Goal: Information Seeking & Learning: Learn about a topic

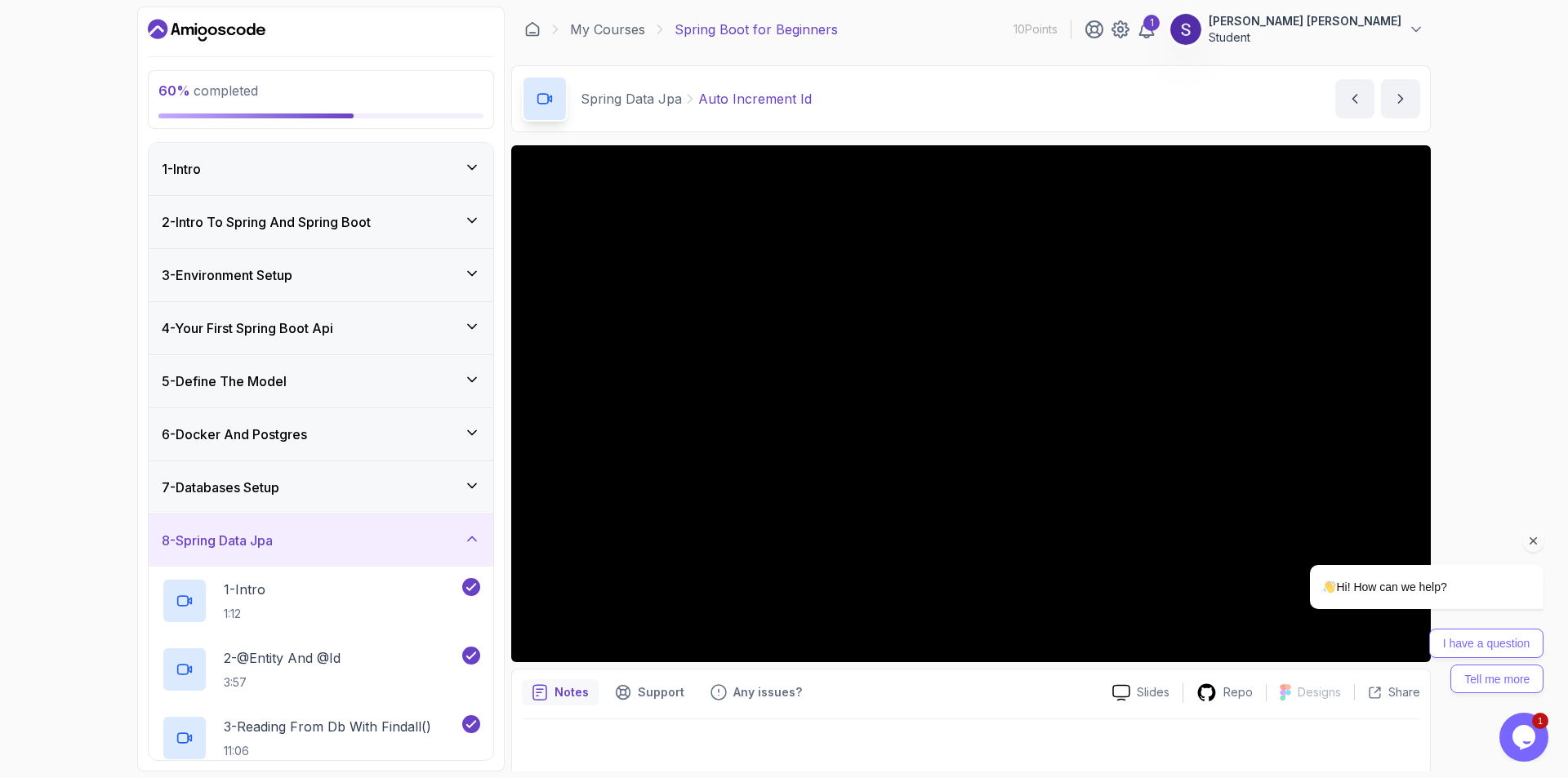
scroll to position [293, 0]
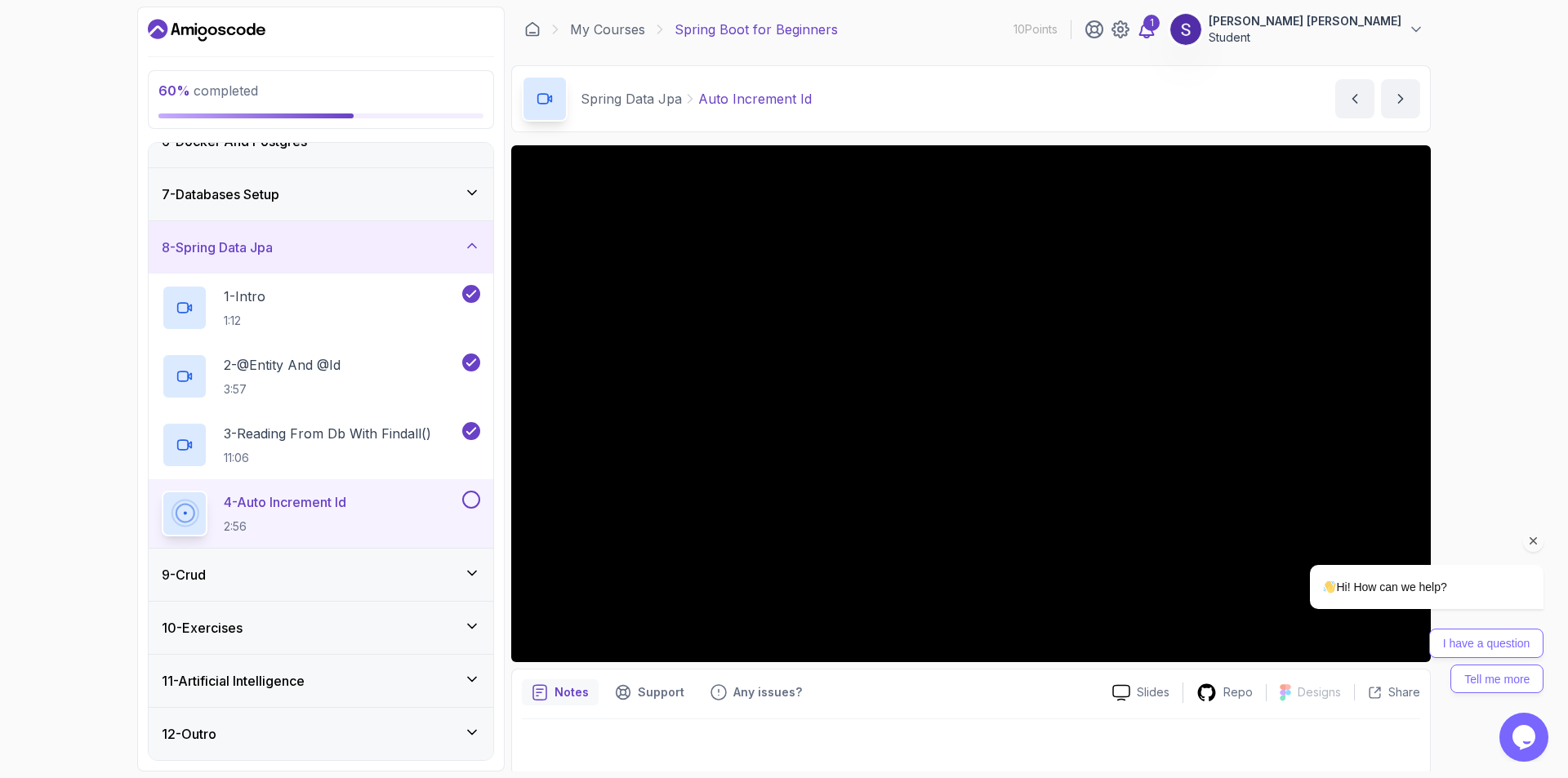
click at [1159, 26] on div "1" at bounding box center [1152, 23] width 17 height 17
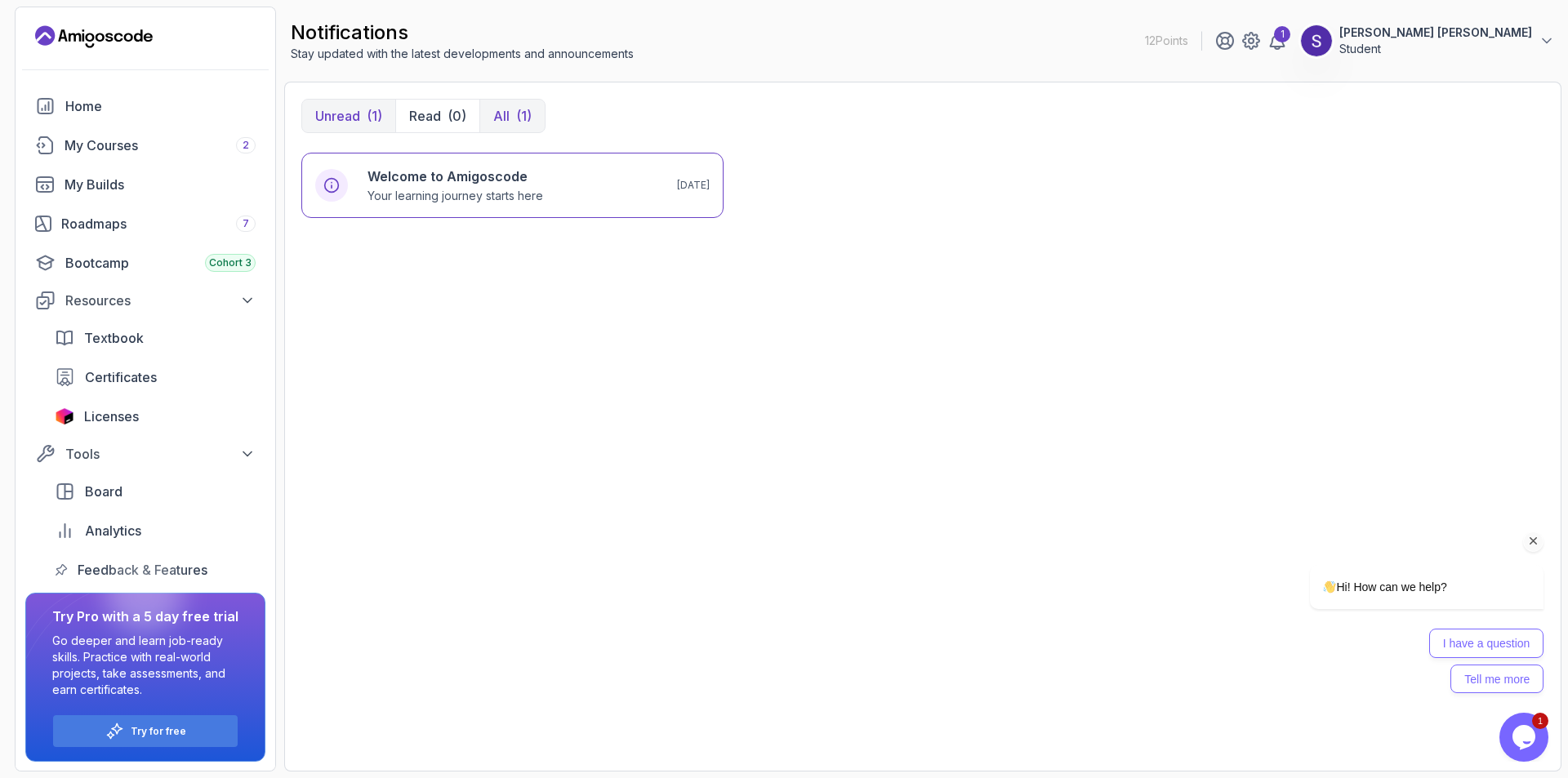
click at [505, 106] on button "All (1)" at bounding box center [512, 116] width 65 height 33
click at [371, 121] on div "(1)" at bounding box center [374, 116] width 16 height 20
click at [114, 149] on div "My Courses 2" at bounding box center [160, 145] width 191 height 20
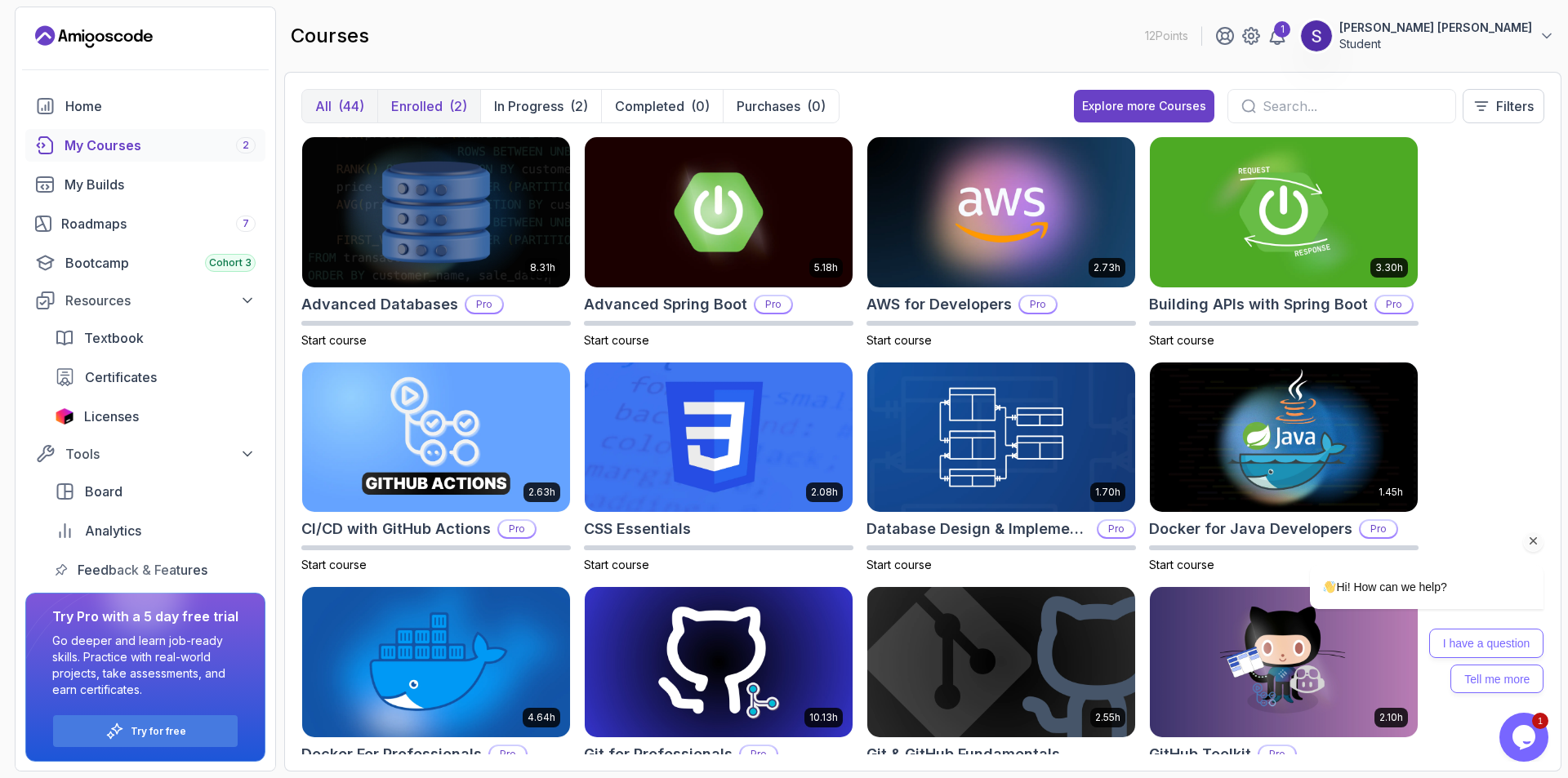
click at [444, 101] on button "Enrolled (2)" at bounding box center [428, 106] width 103 height 33
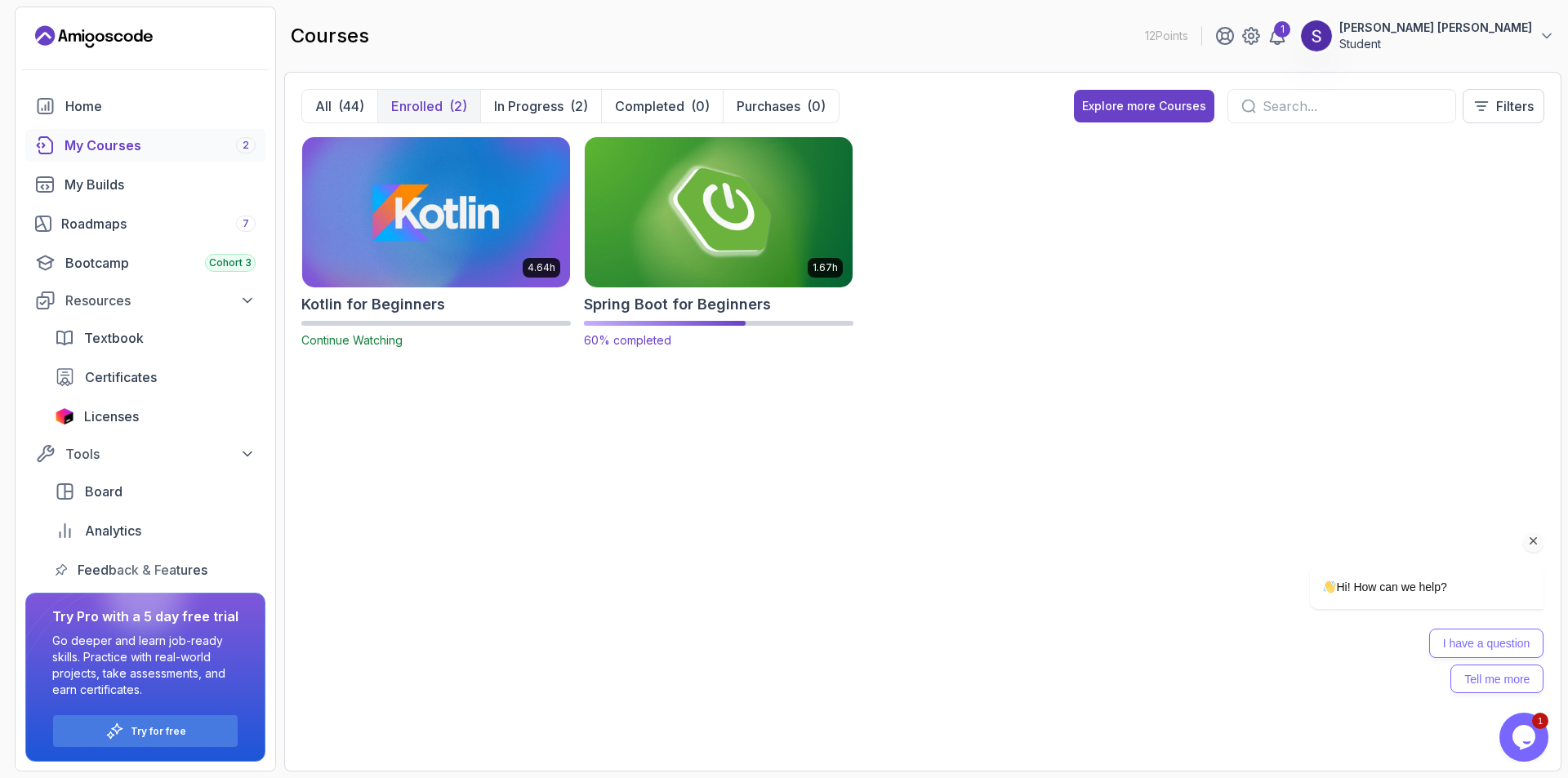
click at [688, 223] on img at bounding box center [719, 211] width 281 height 158
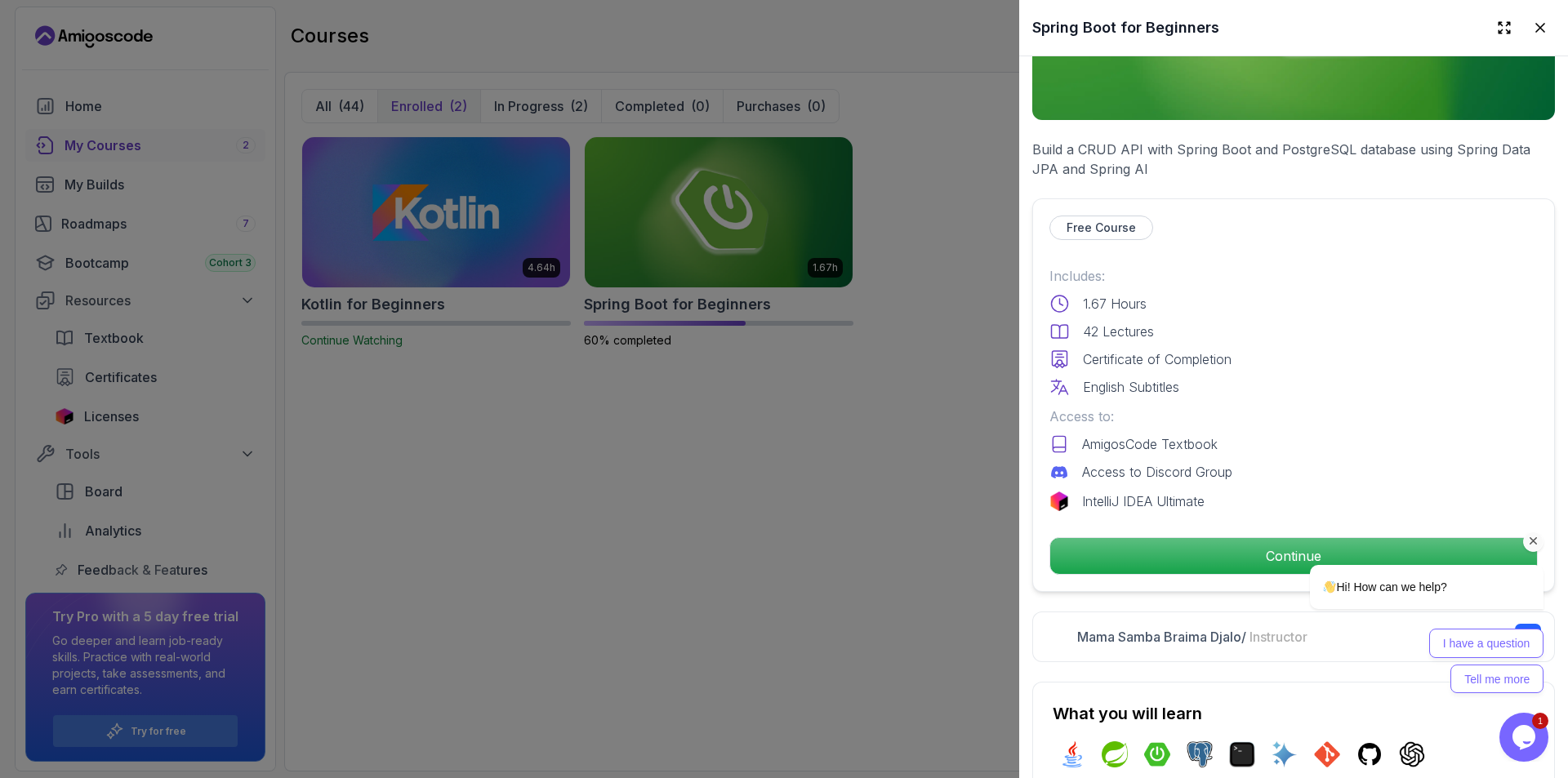
scroll to position [245, 0]
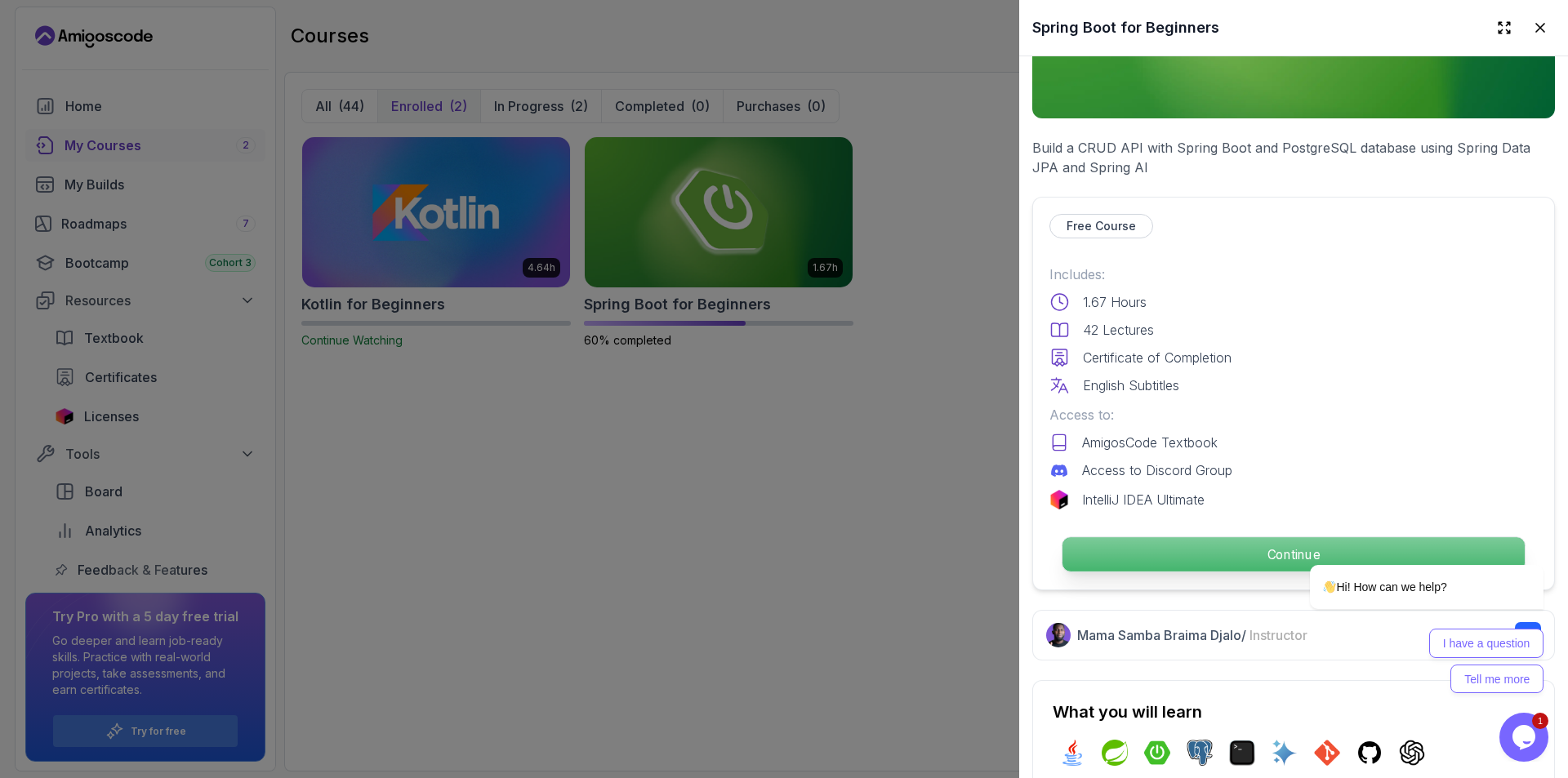
click at [1205, 540] on p "Continue" at bounding box center [1294, 554] width 462 height 35
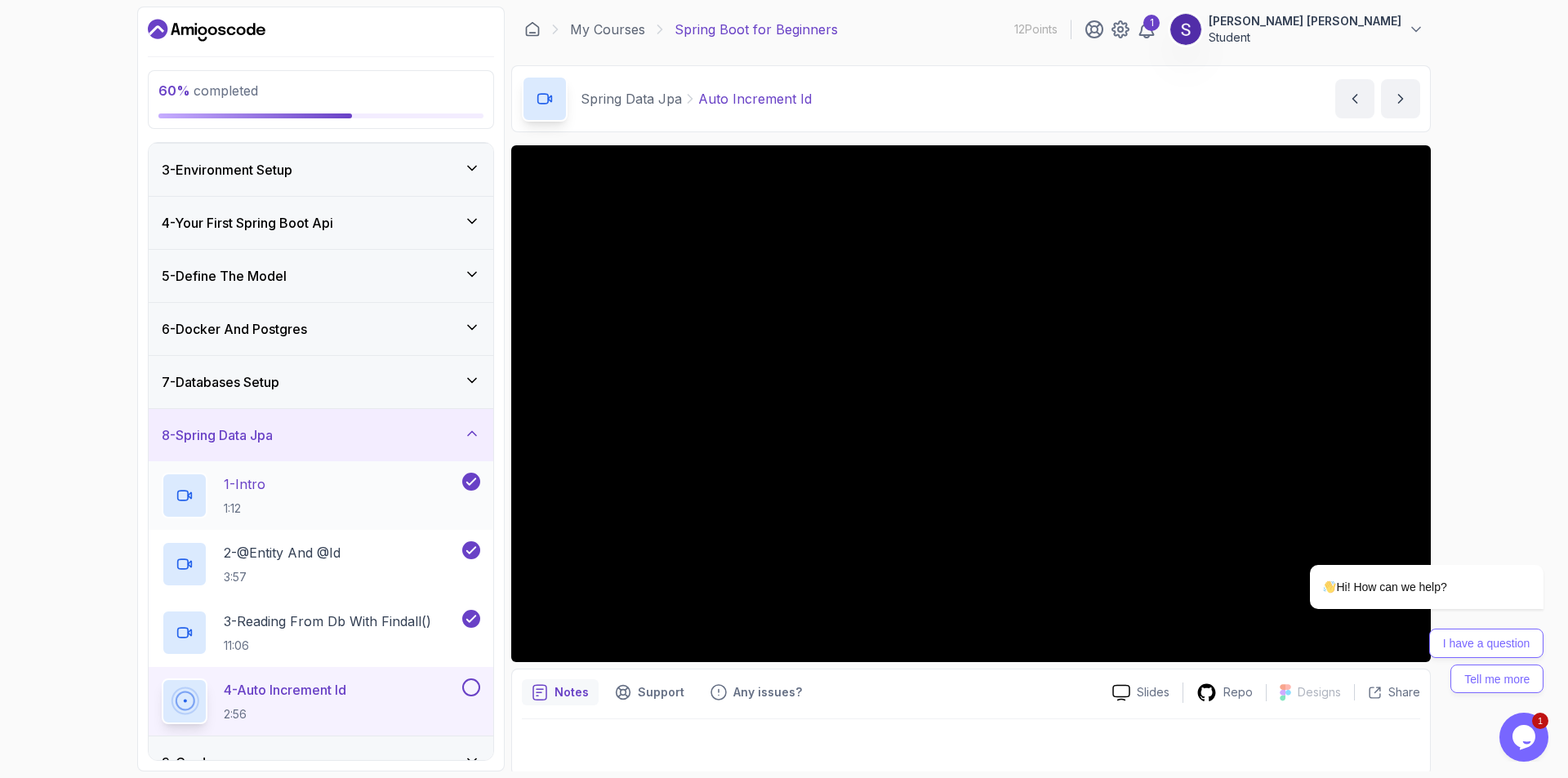
scroll to position [293, 0]
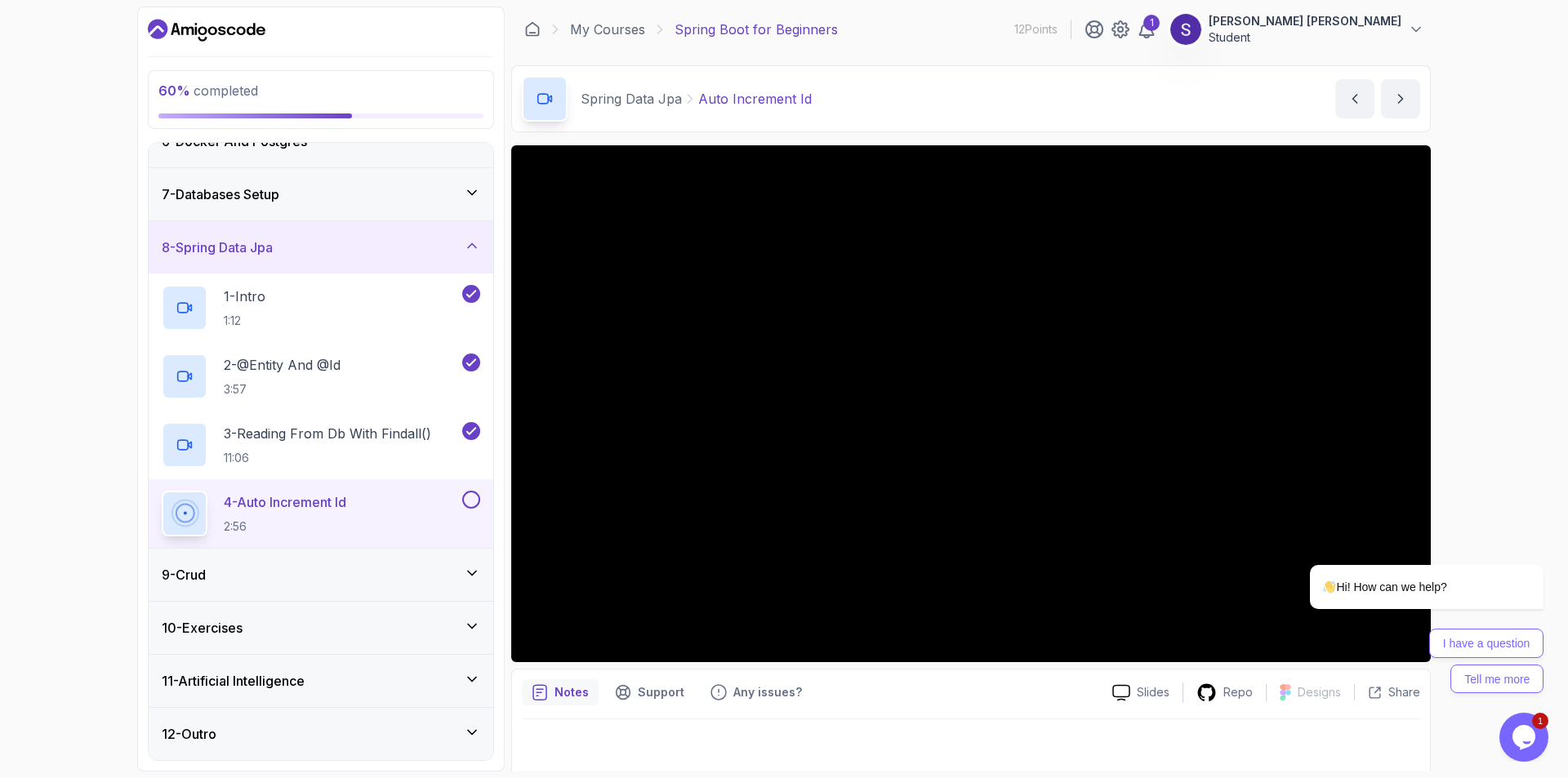
click at [347, 501] on p "4 - Auto Increment Id" at bounding box center [285, 502] width 122 height 20
click at [438, 177] on div "7 - Databases Setup" at bounding box center [321, 194] width 345 height 52
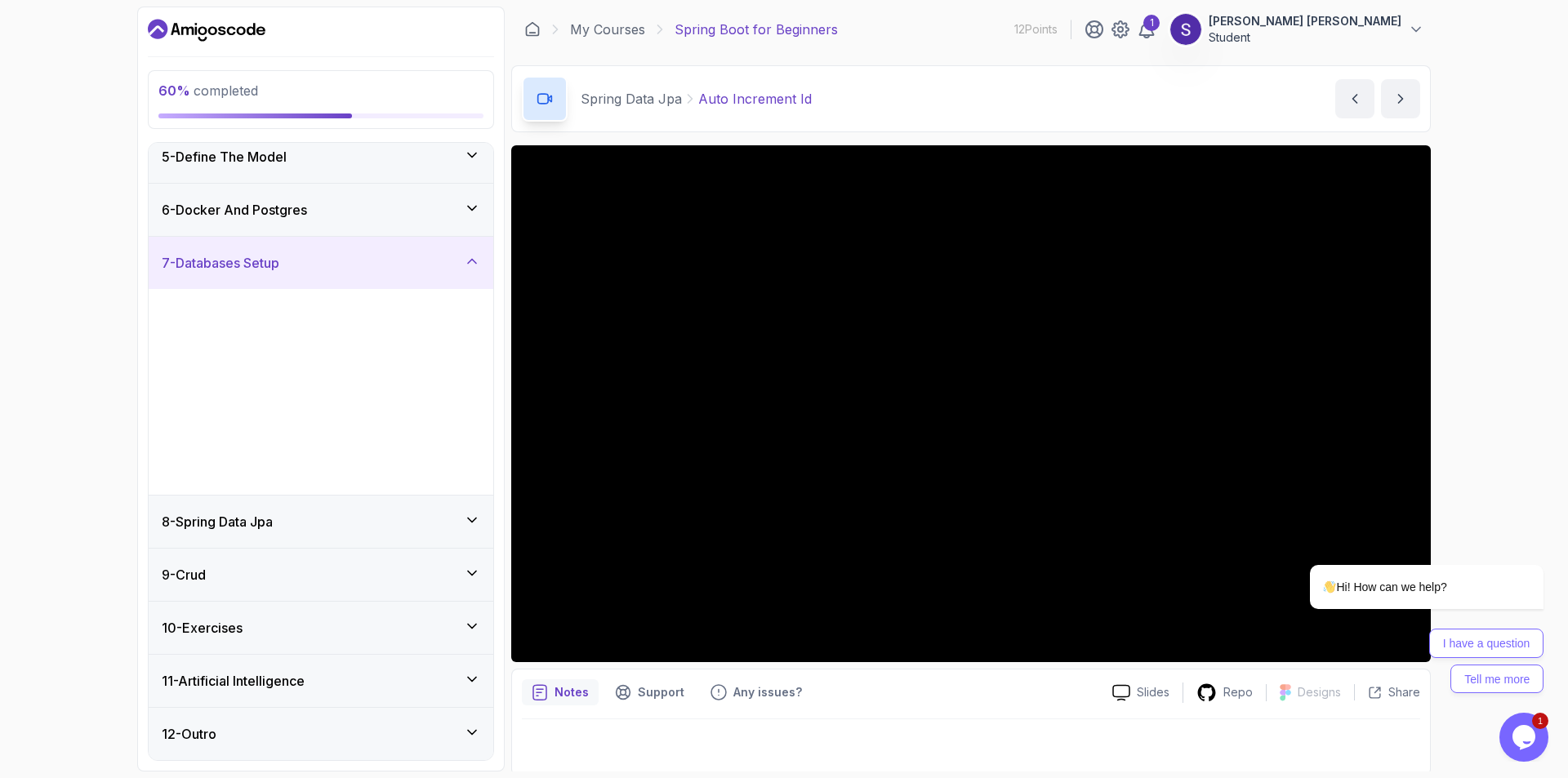
scroll to position [224, 0]
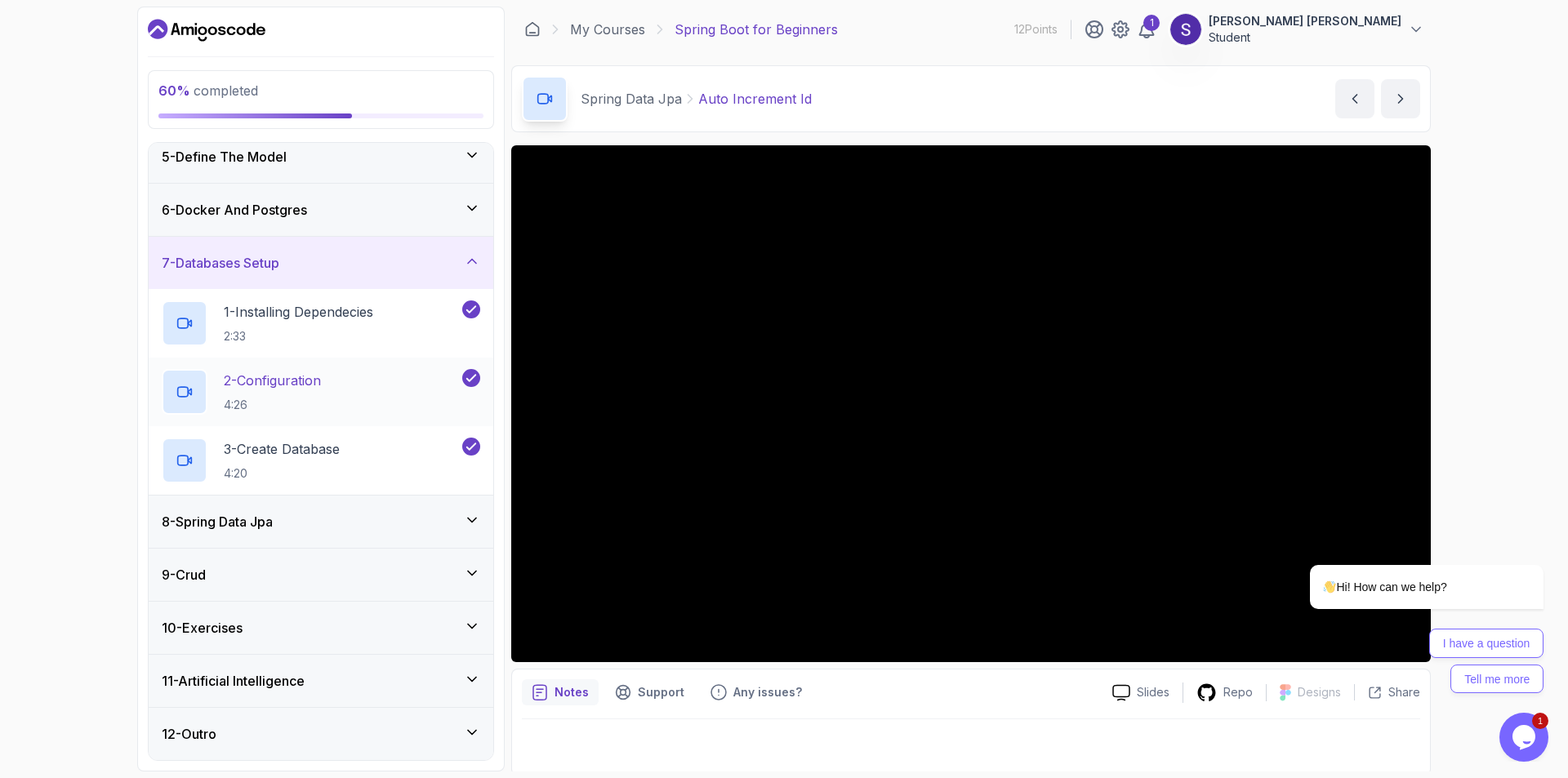
click at [389, 388] on div "2 - Configuration 4:26" at bounding box center [310, 391] width 297 height 45
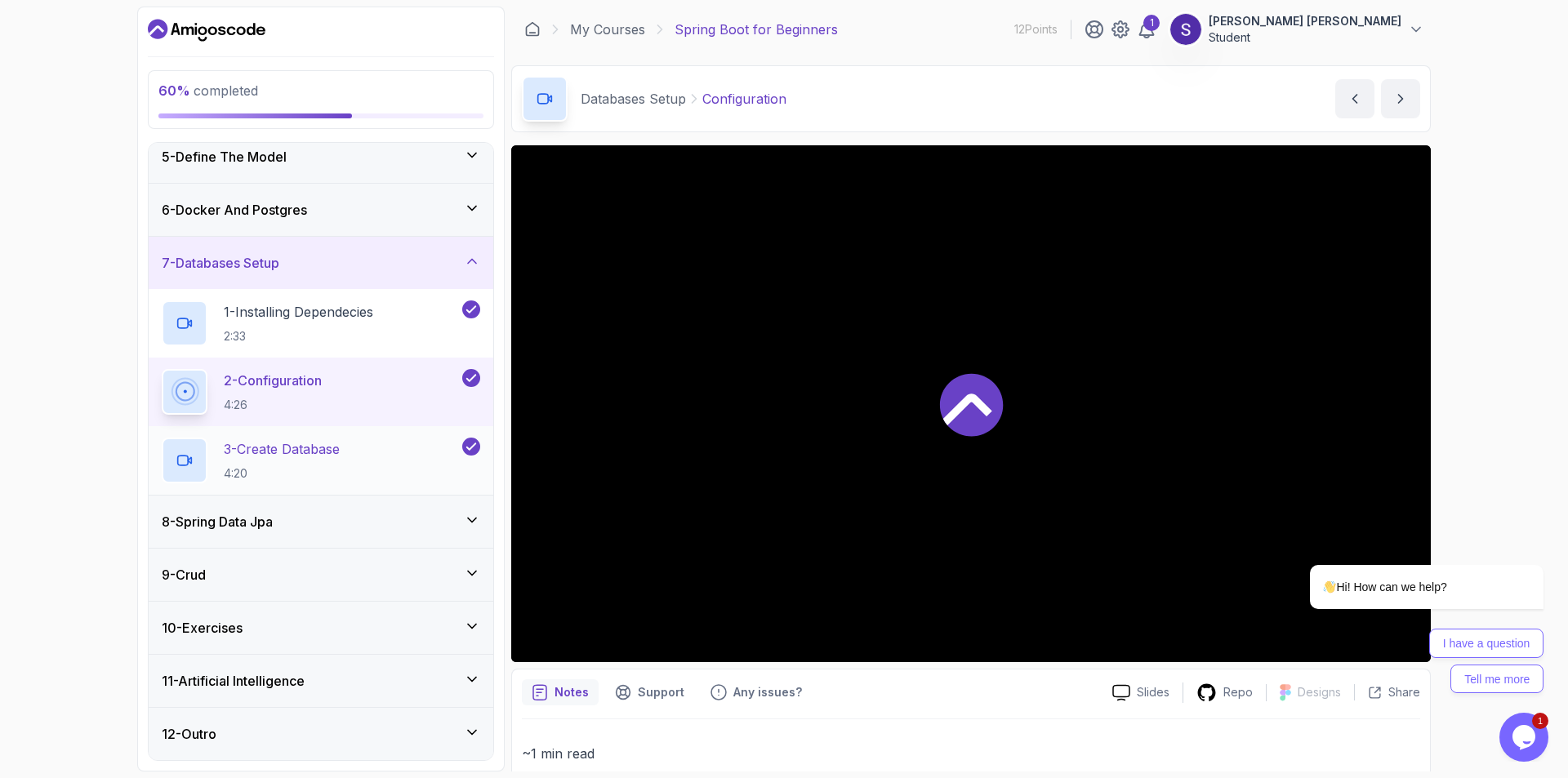
click at [379, 460] on div "3 - Create Database 4:20" at bounding box center [310, 460] width 297 height 45
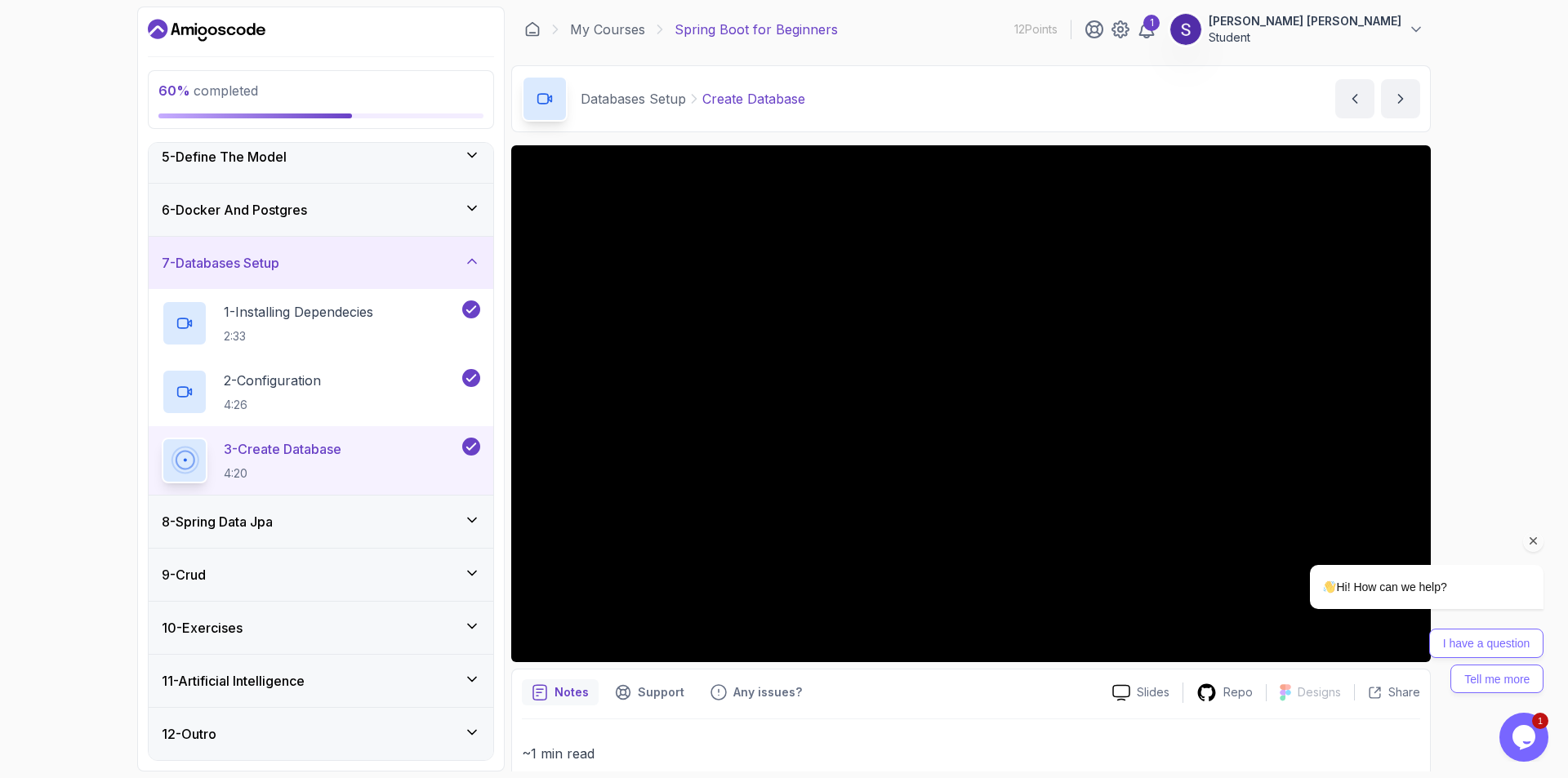
click at [1527, 542] on icon "Chat attention grabber" at bounding box center [1534, 541] width 15 height 15
click at [300, 514] on div "8 - Spring Data Jpa" at bounding box center [321, 522] width 319 height 20
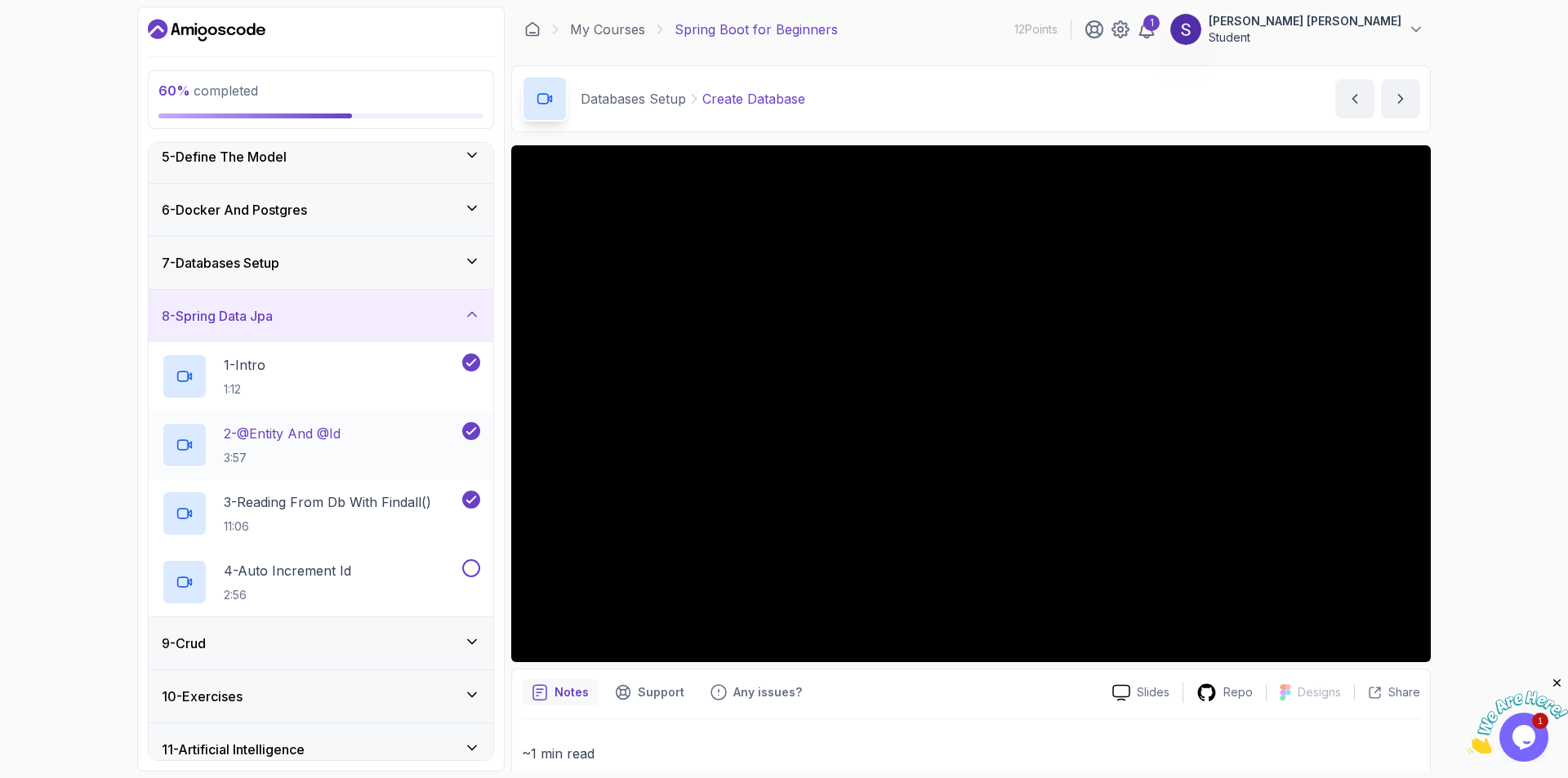
click at [286, 460] on p "3:57" at bounding box center [282, 458] width 117 height 17
click at [341, 591] on p "2:56" at bounding box center [287, 596] width 127 height 17
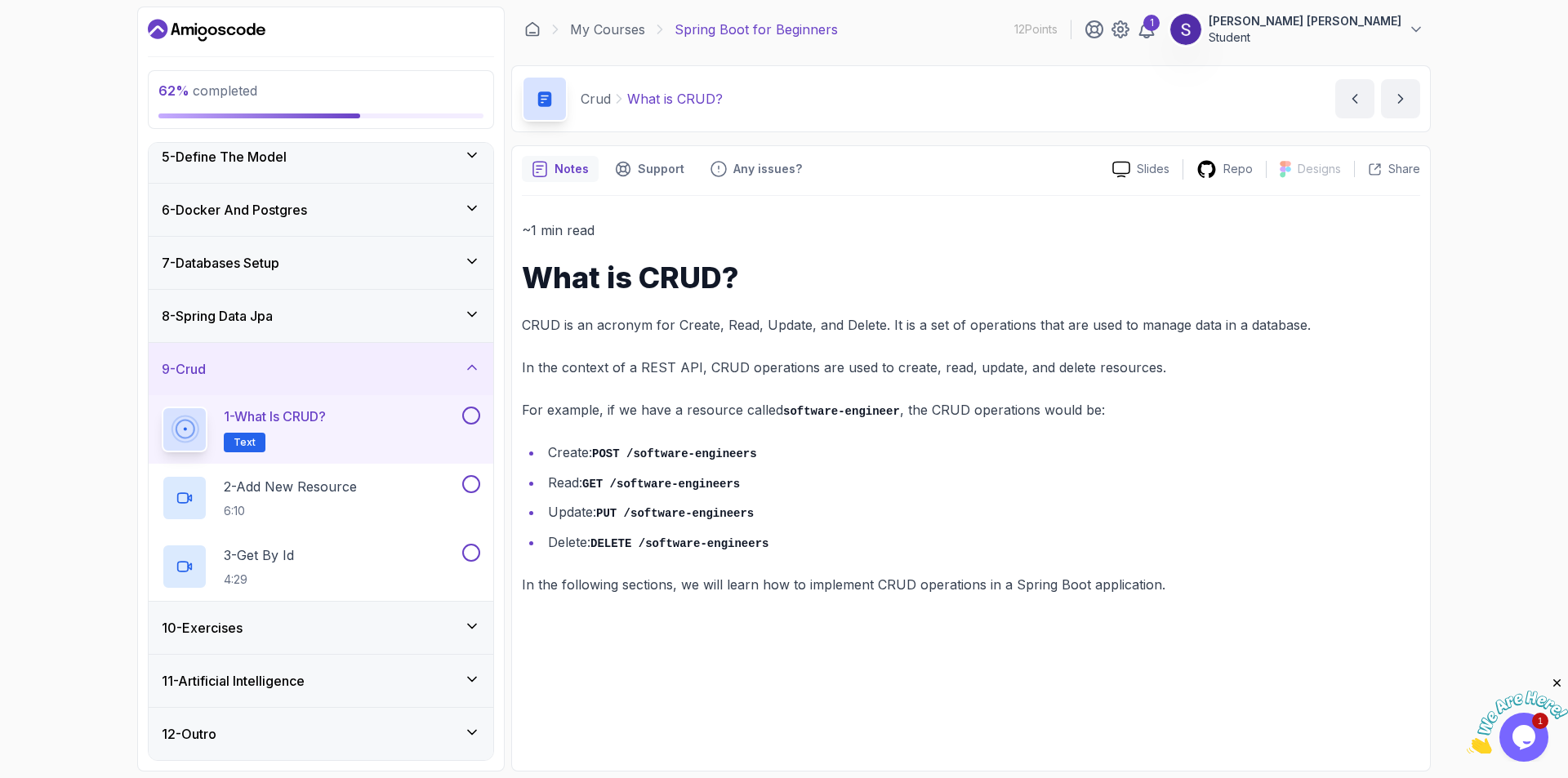
click at [174, 648] on div "10 - Exercises" at bounding box center [321, 627] width 345 height 52
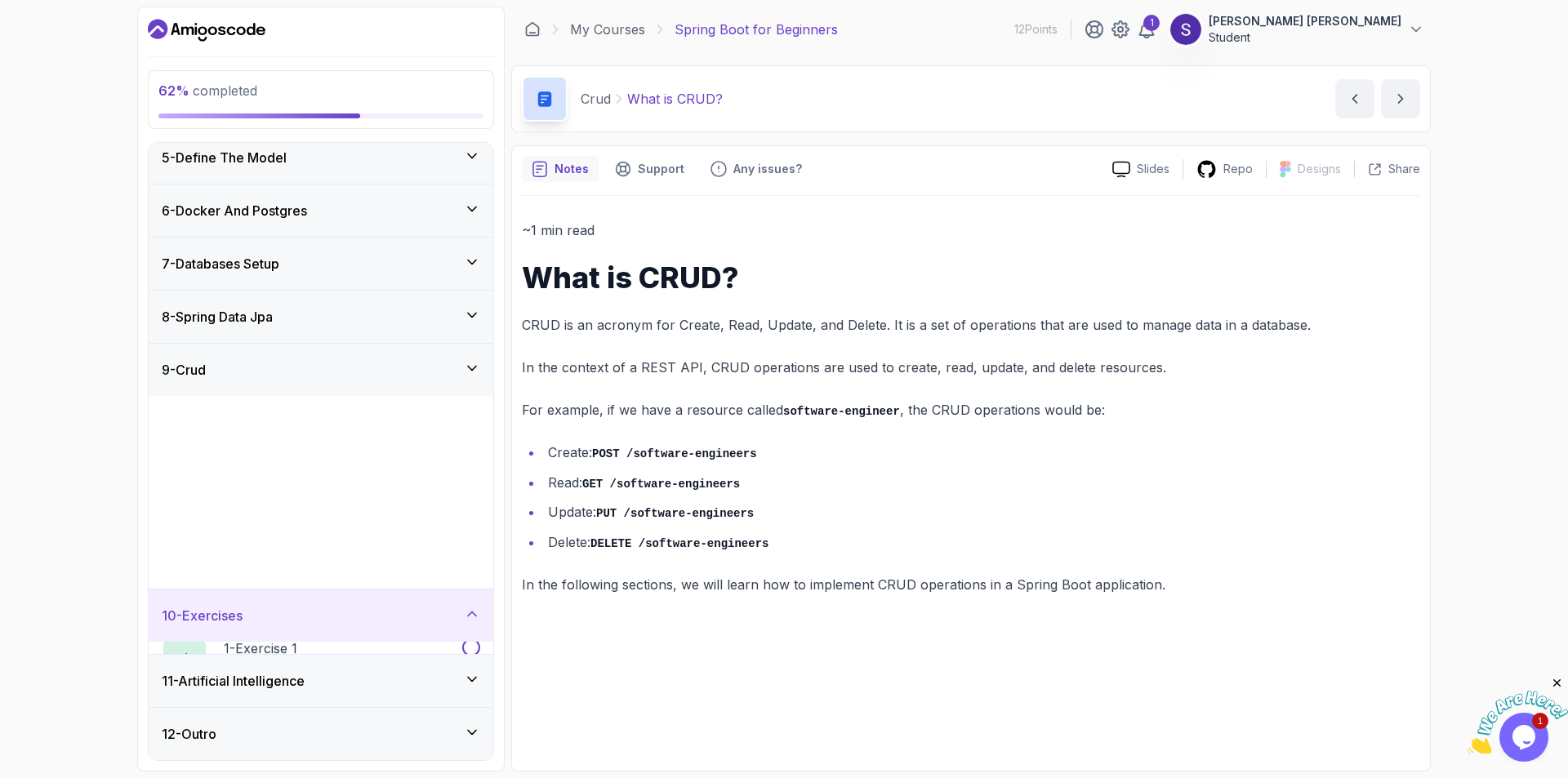
scroll to position [224, 0]
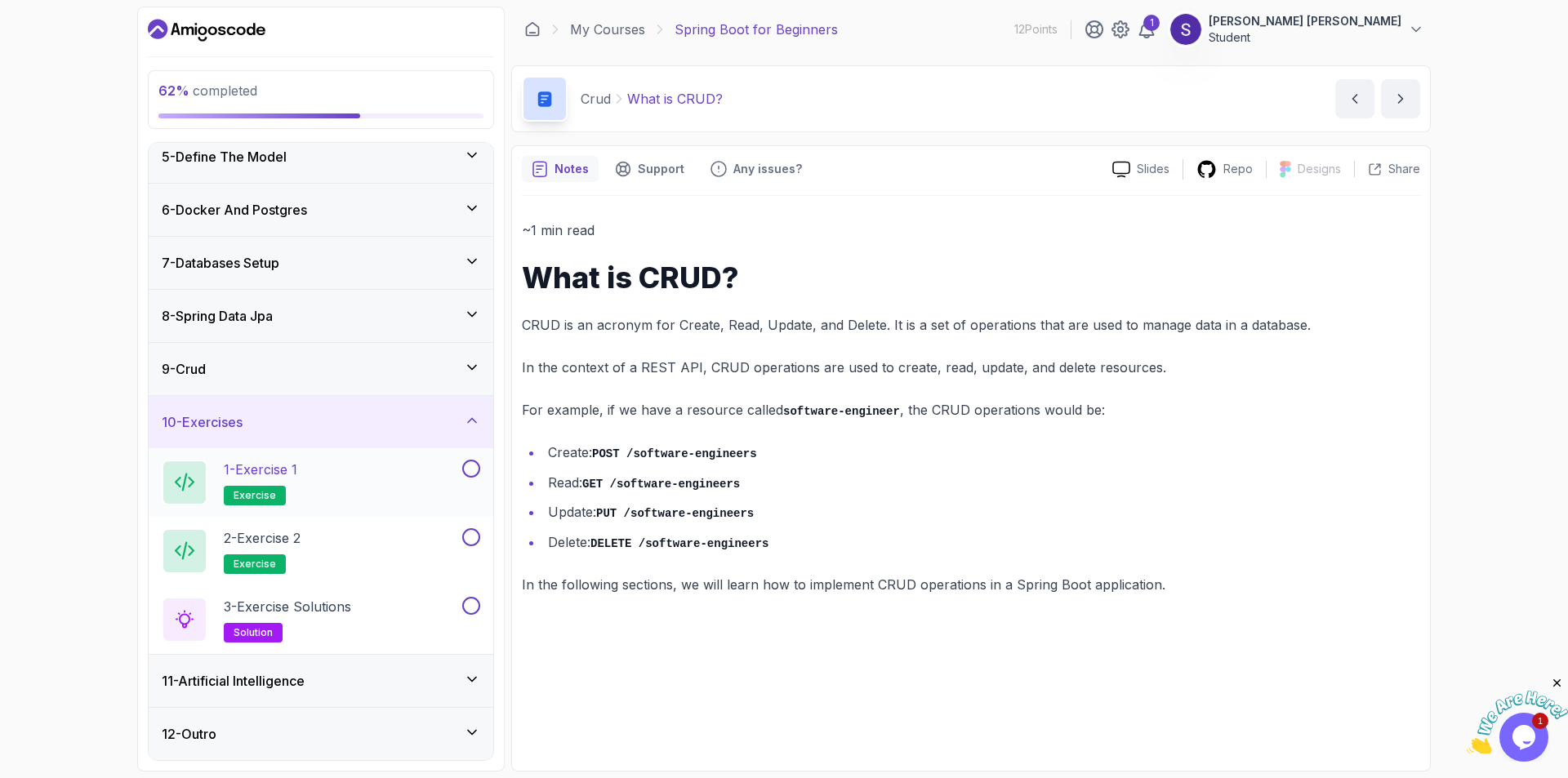
click at [256, 479] on h2 "1 - Exercise 1 exercise" at bounding box center [260, 482] width 73 height 45
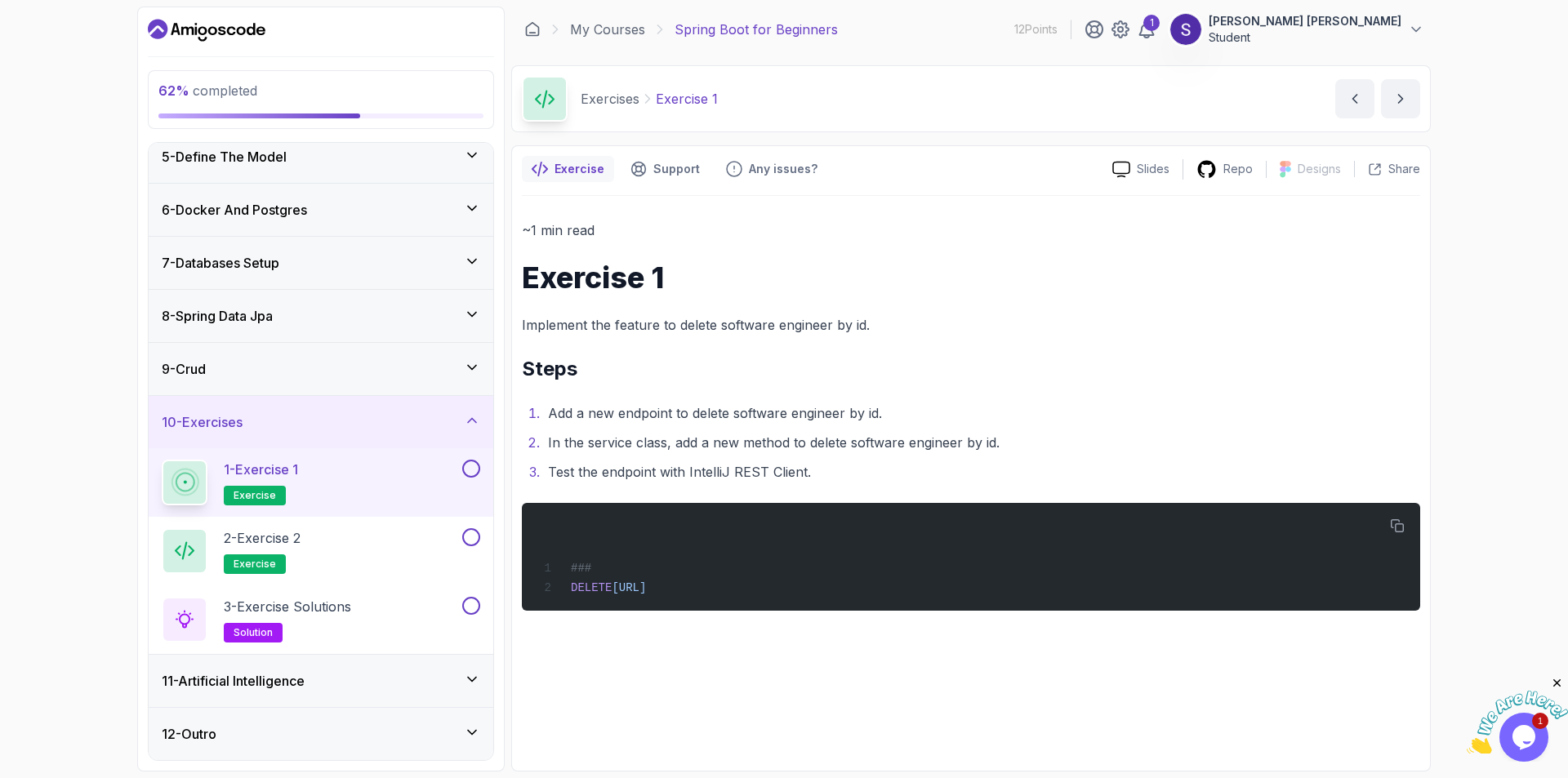
click at [250, 686] on h3 "11 - Artificial Intelligence" at bounding box center [233, 681] width 143 height 20
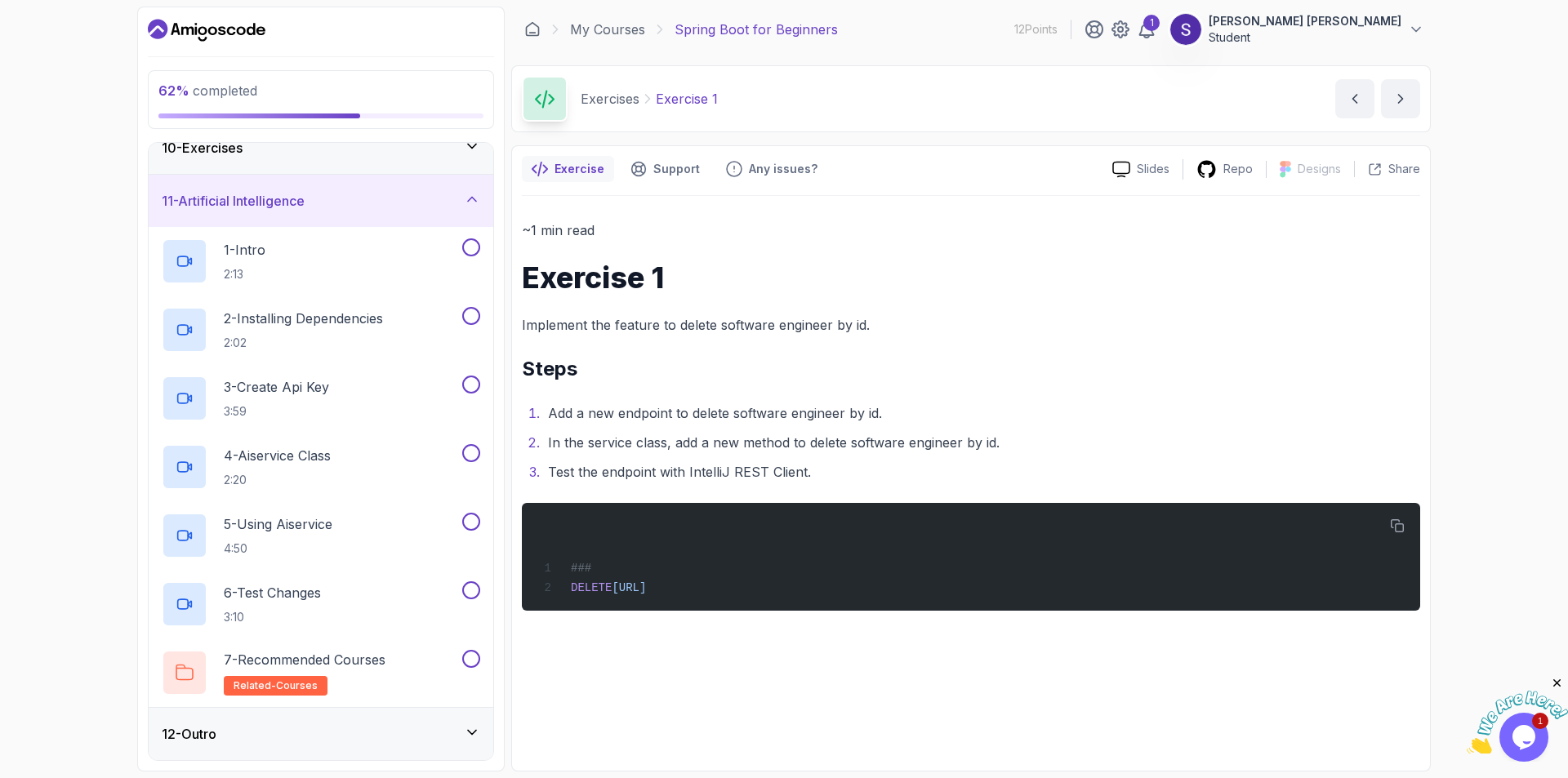
click at [235, 730] on div "12 - Outro" at bounding box center [321, 734] width 319 height 20
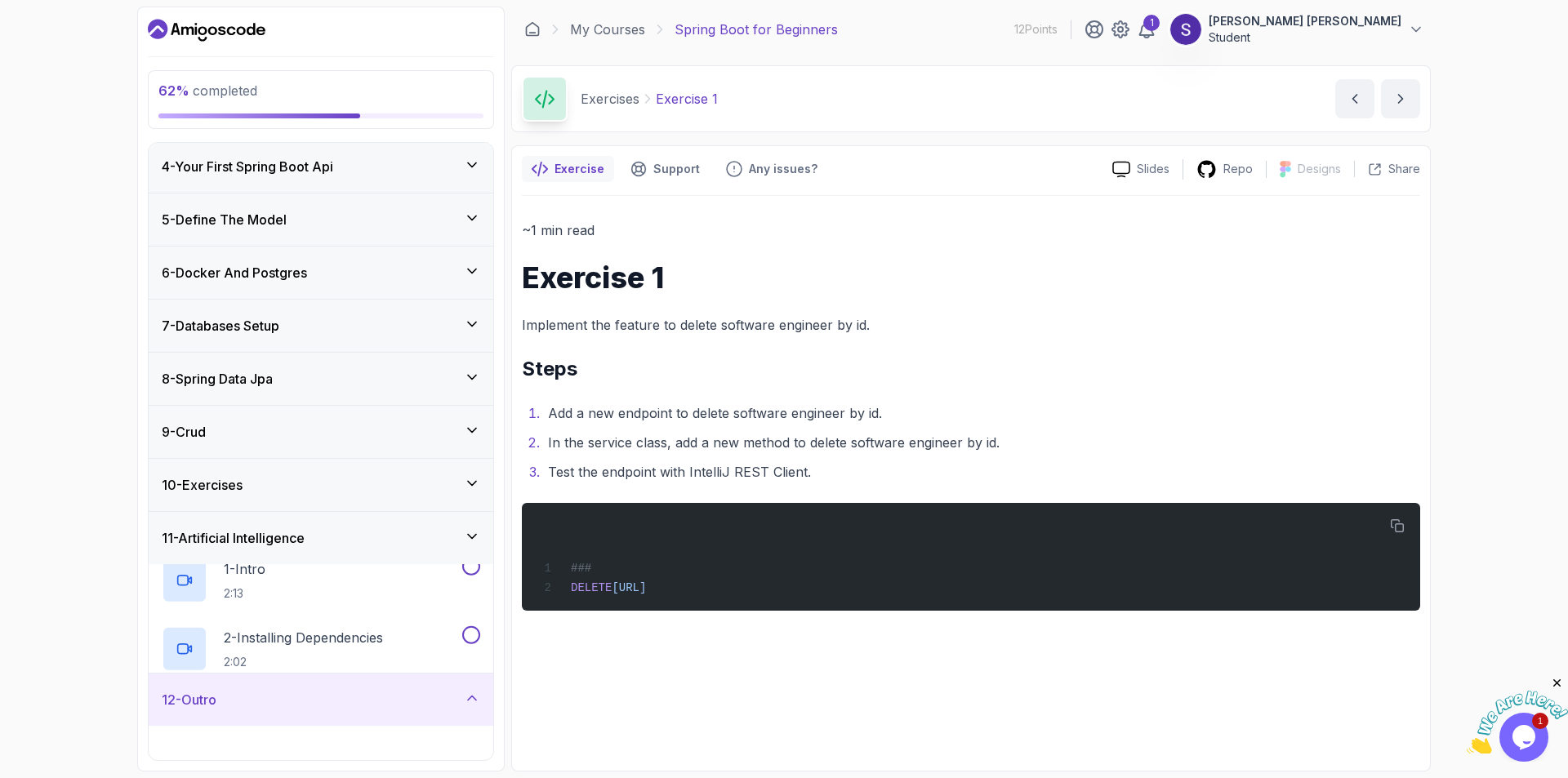
scroll to position [156, 0]
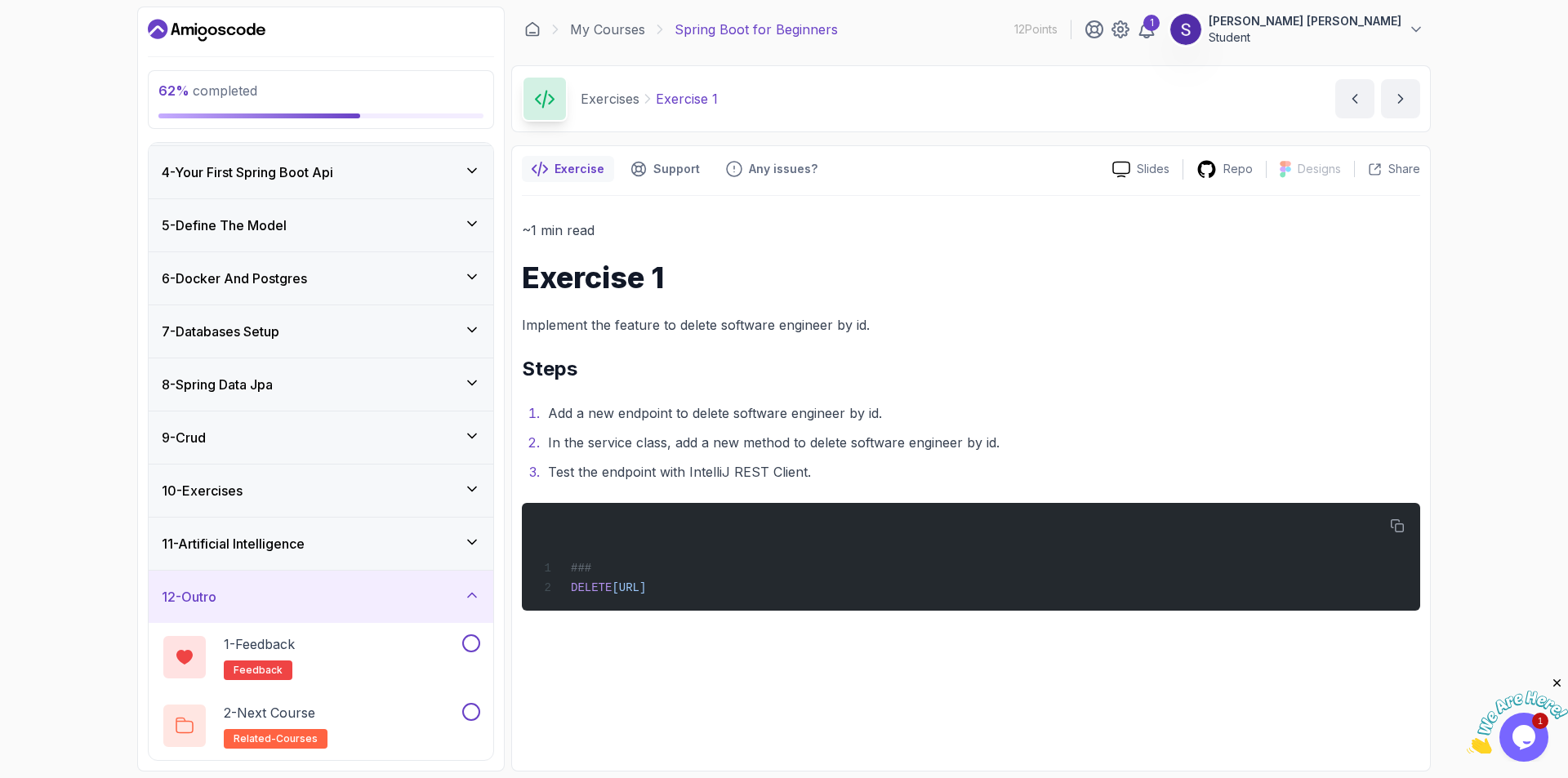
click at [106, 177] on div "62 % completed 1 - Intro 2 - Intro To Spring And Spring Boot 3 - Environment Se…" at bounding box center [784, 389] width 1568 height 778
